Goal: Transaction & Acquisition: Purchase product/service

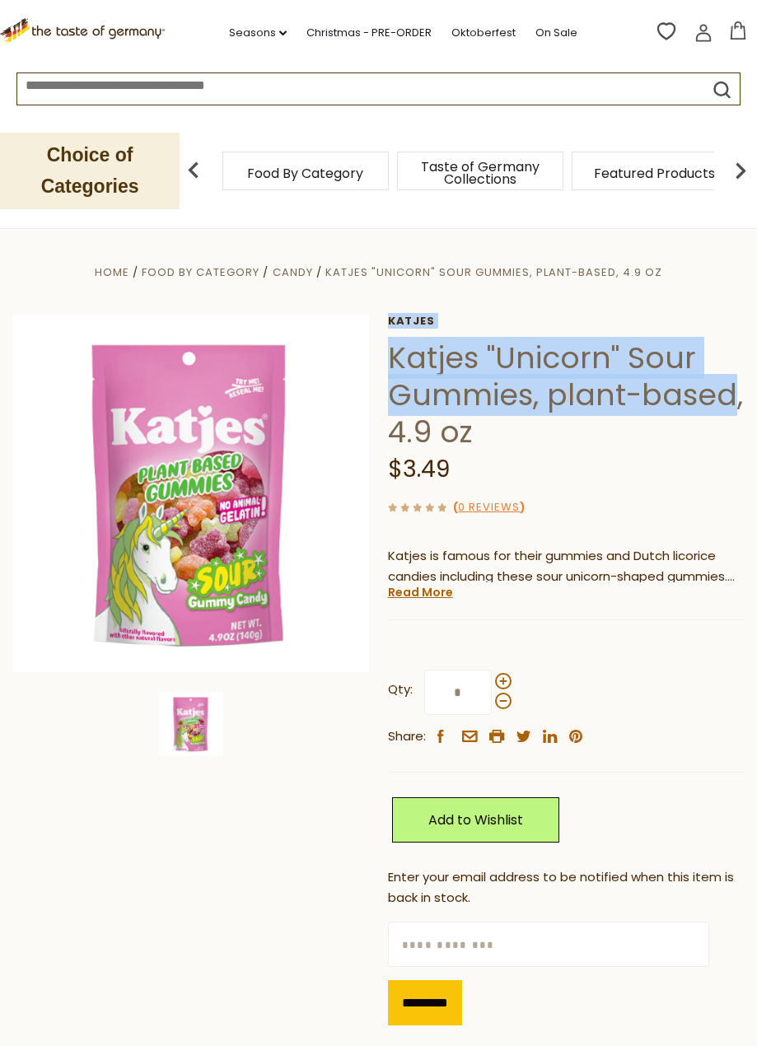
drag, startPoint x: 394, startPoint y: 349, endPoint x: 726, endPoint y: 394, distance: 334.0
click at [726, 394] on div "Home Food By Category Candy Katjes "Unicorn" Sour Gummies, plant-based, 4.9 oz …" at bounding box center [378, 650] width 757 height 776
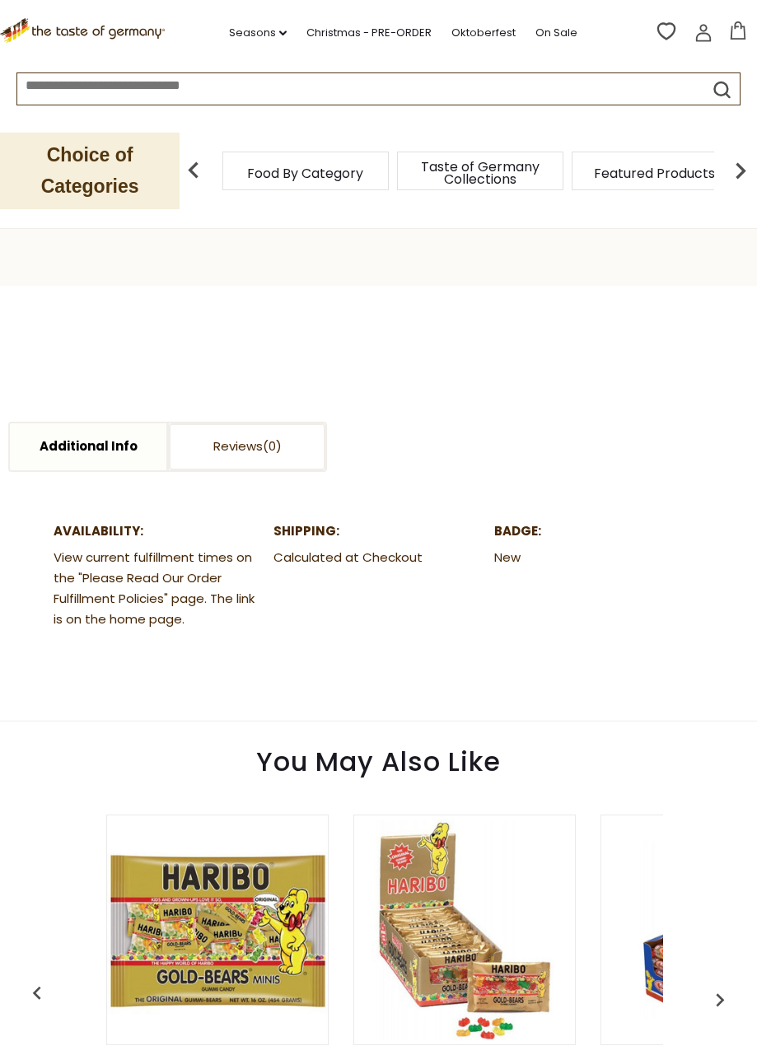
scroll to position [824, 0]
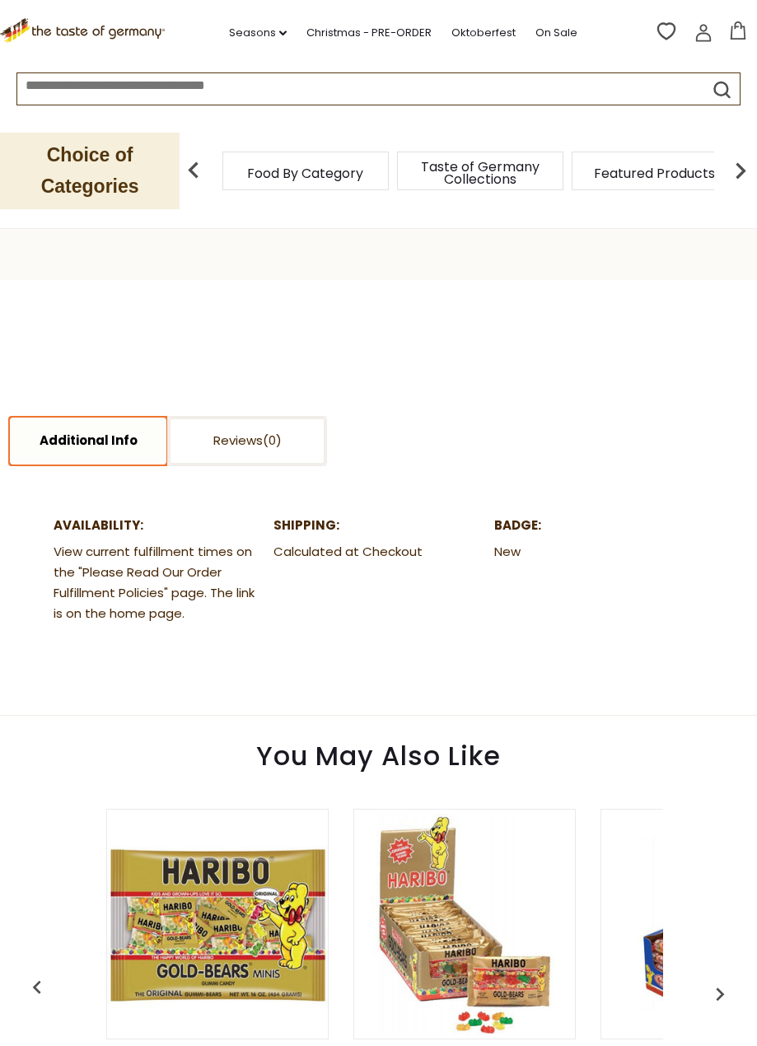
click at [133, 444] on link "Additional Info" at bounding box center [88, 441] width 156 height 47
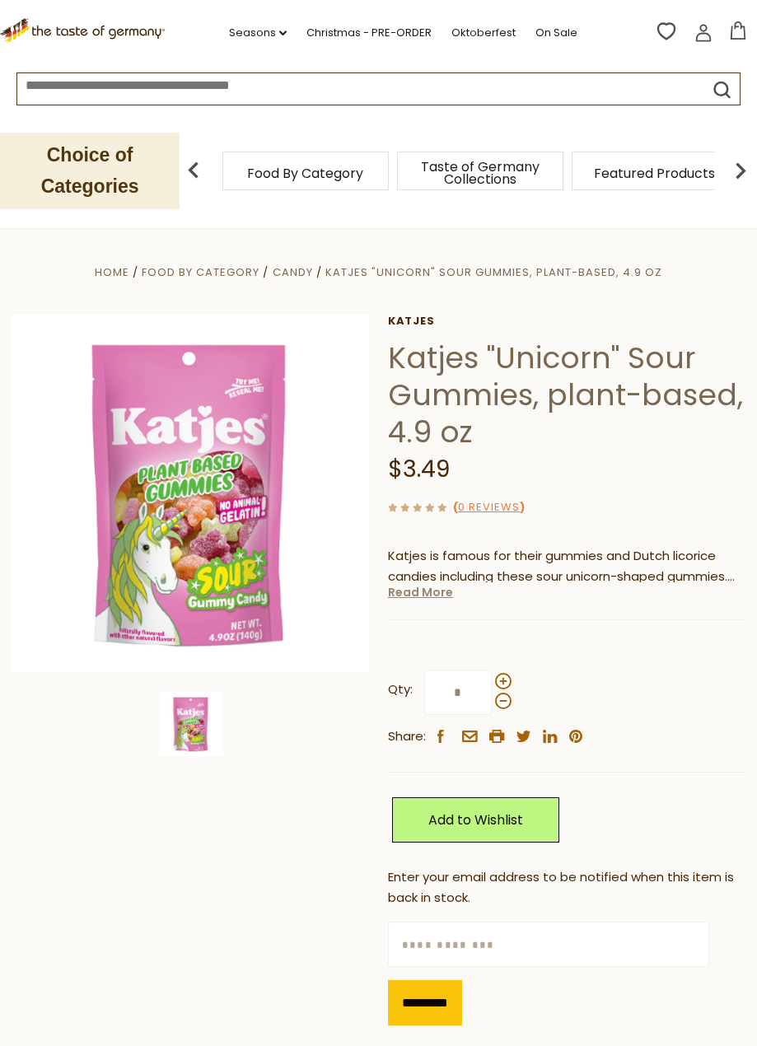
click at [418, 590] on link "Read More" at bounding box center [420, 592] width 65 height 16
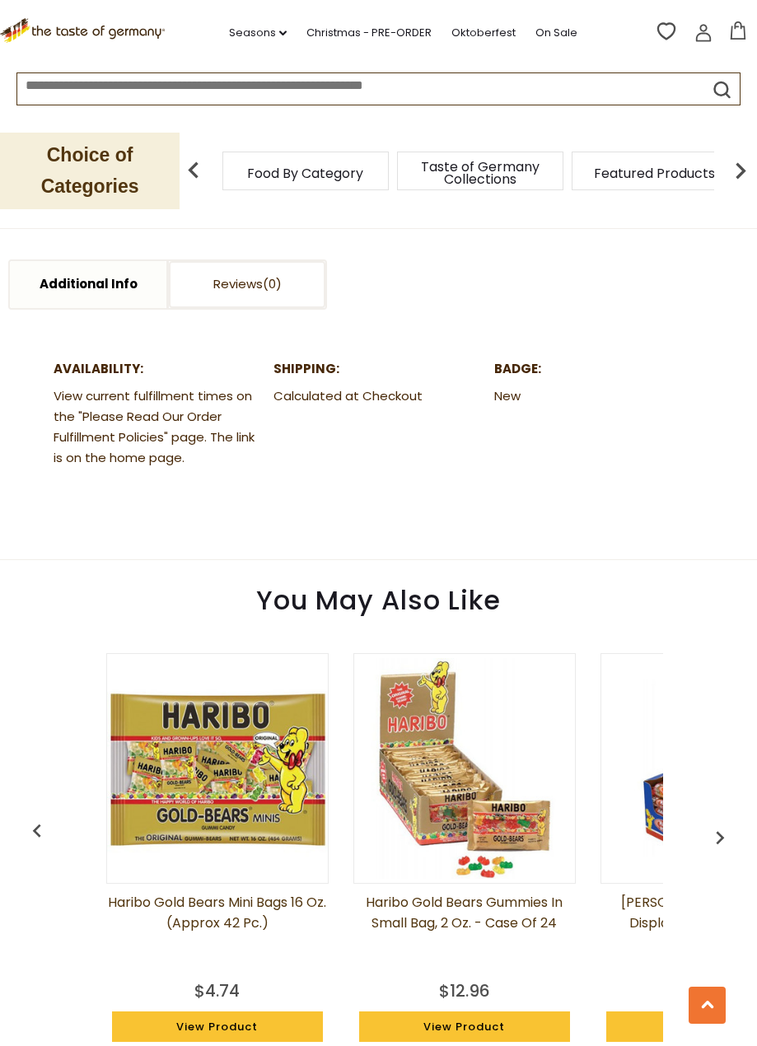
scroll to position [1235, 0]
